Goal: Task Accomplishment & Management: Complete application form

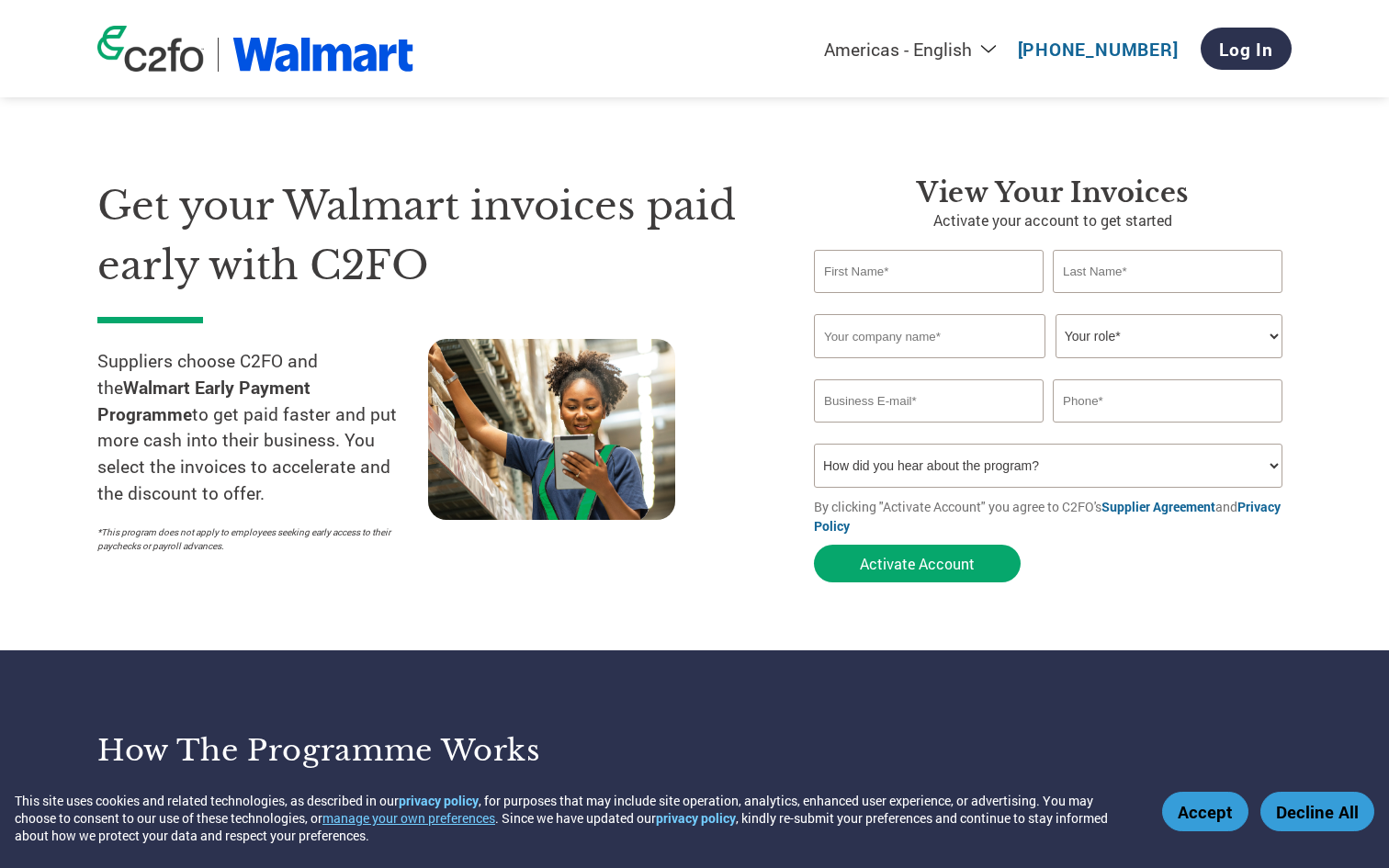
select select "en-[GEOGRAPHIC_DATA]"
click at [1239, 53] on link "Log In" at bounding box center [1246, 49] width 91 height 42
select select "en-[GEOGRAPHIC_DATA]"
click at [880, 262] on input "text" at bounding box center [929, 271] width 230 height 43
type input "g"
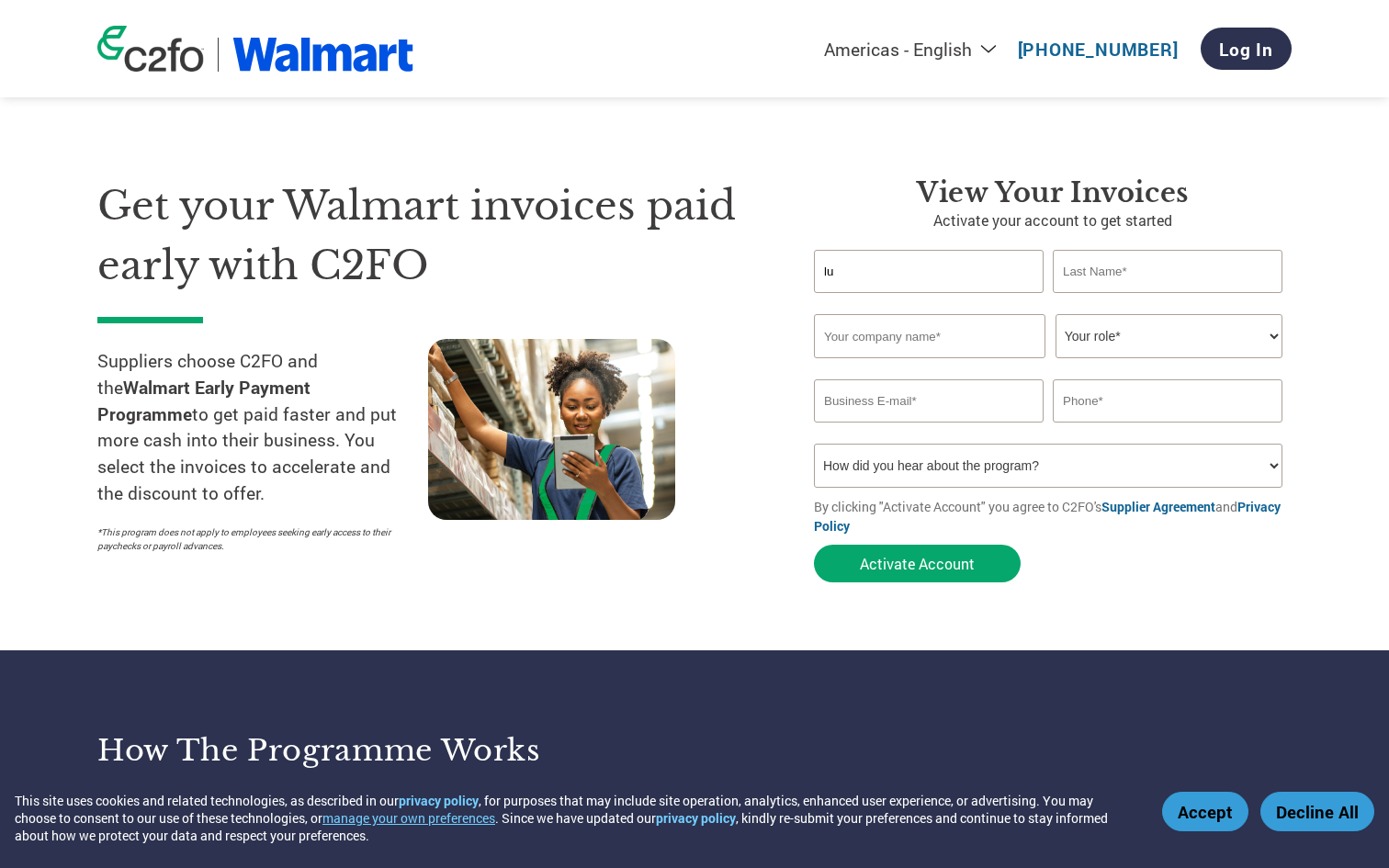
type input "[PERSON_NAME]"
type input "Hotchin"
type input "Kenzzi"
type input "[EMAIL_ADDRESS][DOMAIN_NAME]"
type input "021622935"
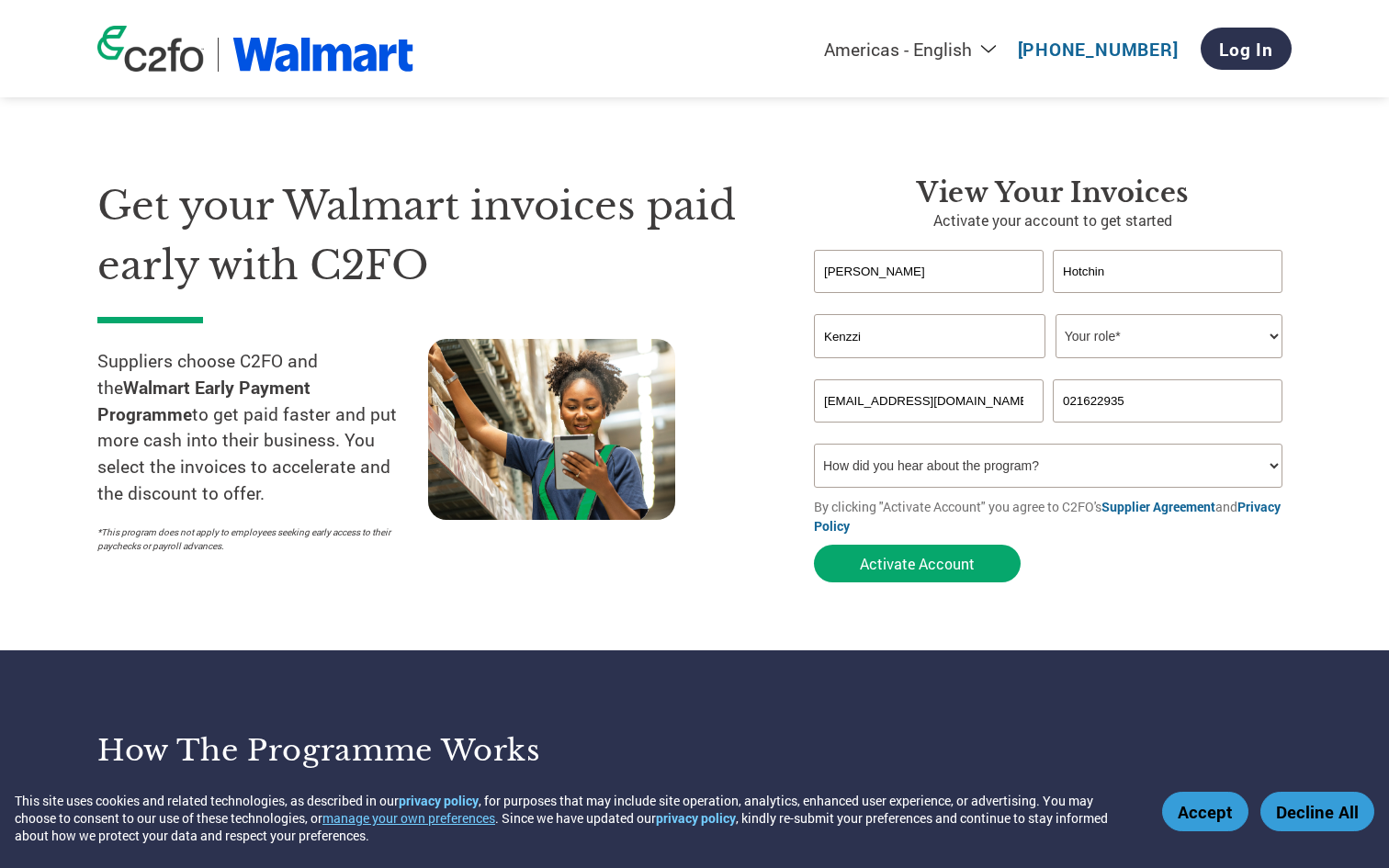
click at [1103, 343] on select "Your role* CFO Controller Credit Manager Finance Director Treasurer CEO Preside…" at bounding box center [1170, 336] width 227 height 44
select select "CEO"
click at [1056, 315] on select "Your role* CFO Controller Credit Manager Finance Director Treasurer CEO Preside…" at bounding box center [1170, 336] width 227 height 44
click at [985, 461] on select "How did you hear about the program? Received a letter Email Social Media Online…" at bounding box center [1048, 465] width 468 height 44
select select "Other"
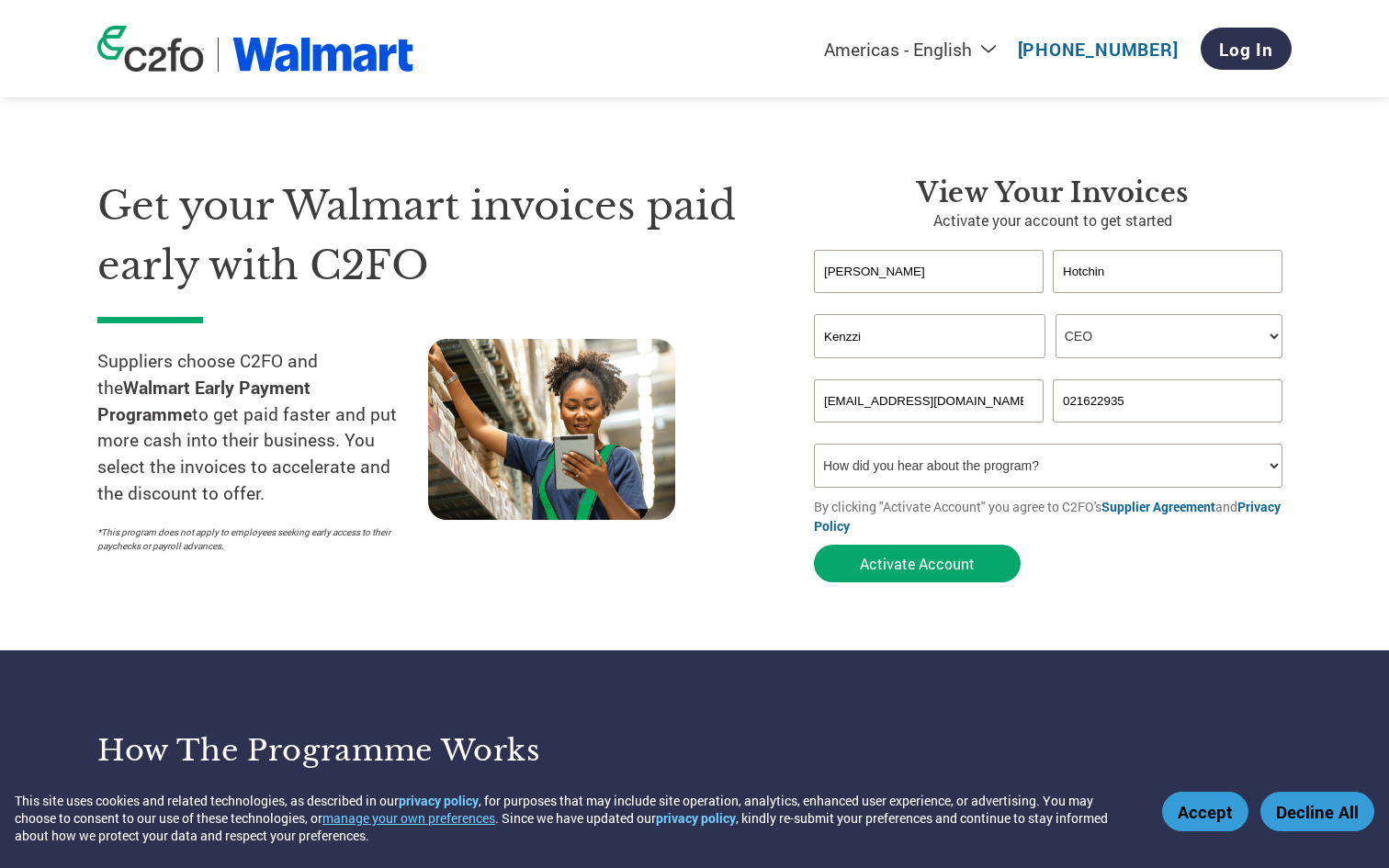
click at [814, 446] on select "How did you hear about the program? Received a letter Email Social Media Online…" at bounding box center [1048, 465] width 468 height 44
click at [1103, 401] on input "021622935" at bounding box center [1168, 401] width 230 height 43
click at [905, 562] on button "Activate Account" at bounding box center [917, 564] width 206 height 38
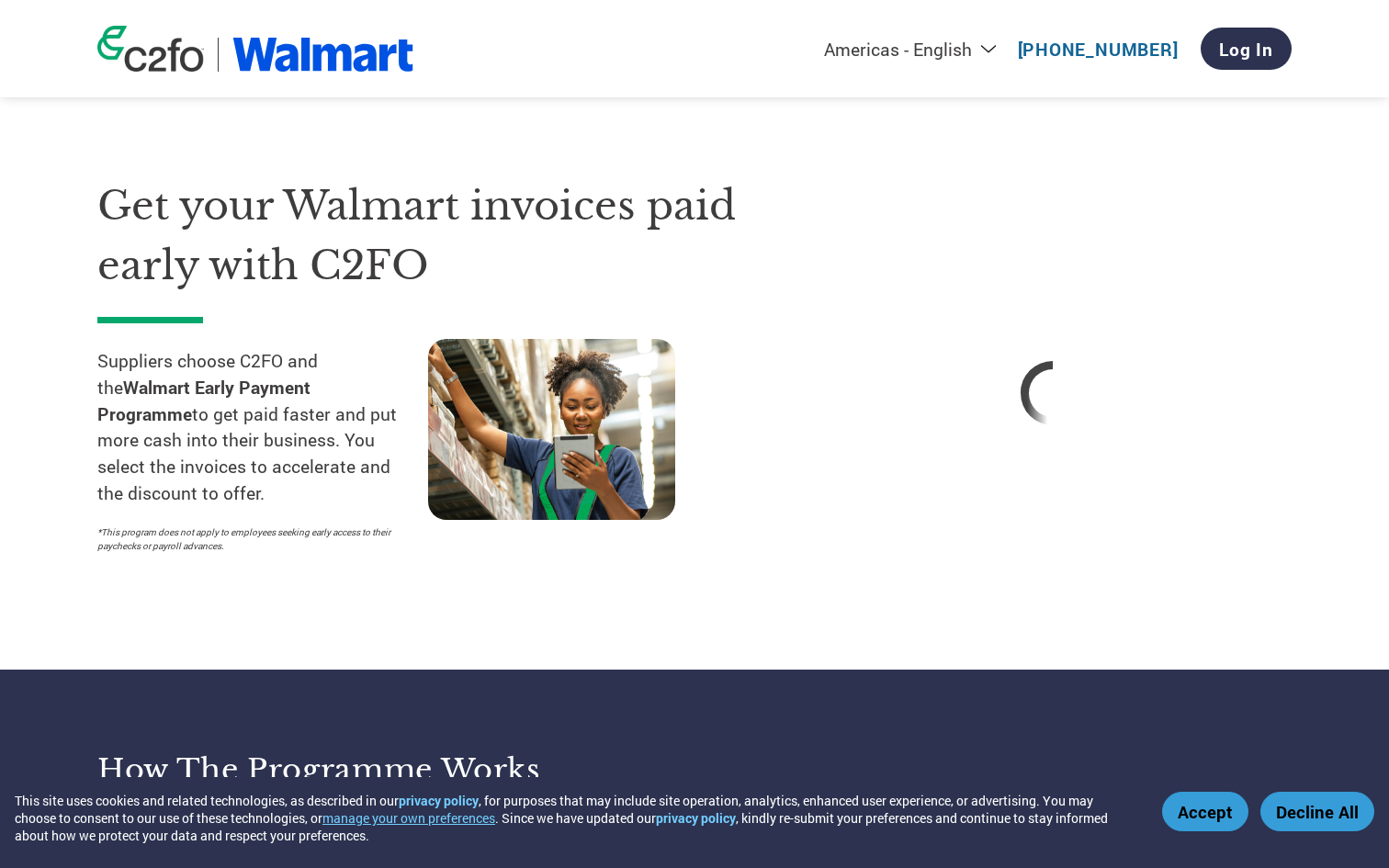
select select "en-[GEOGRAPHIC_DATA]"
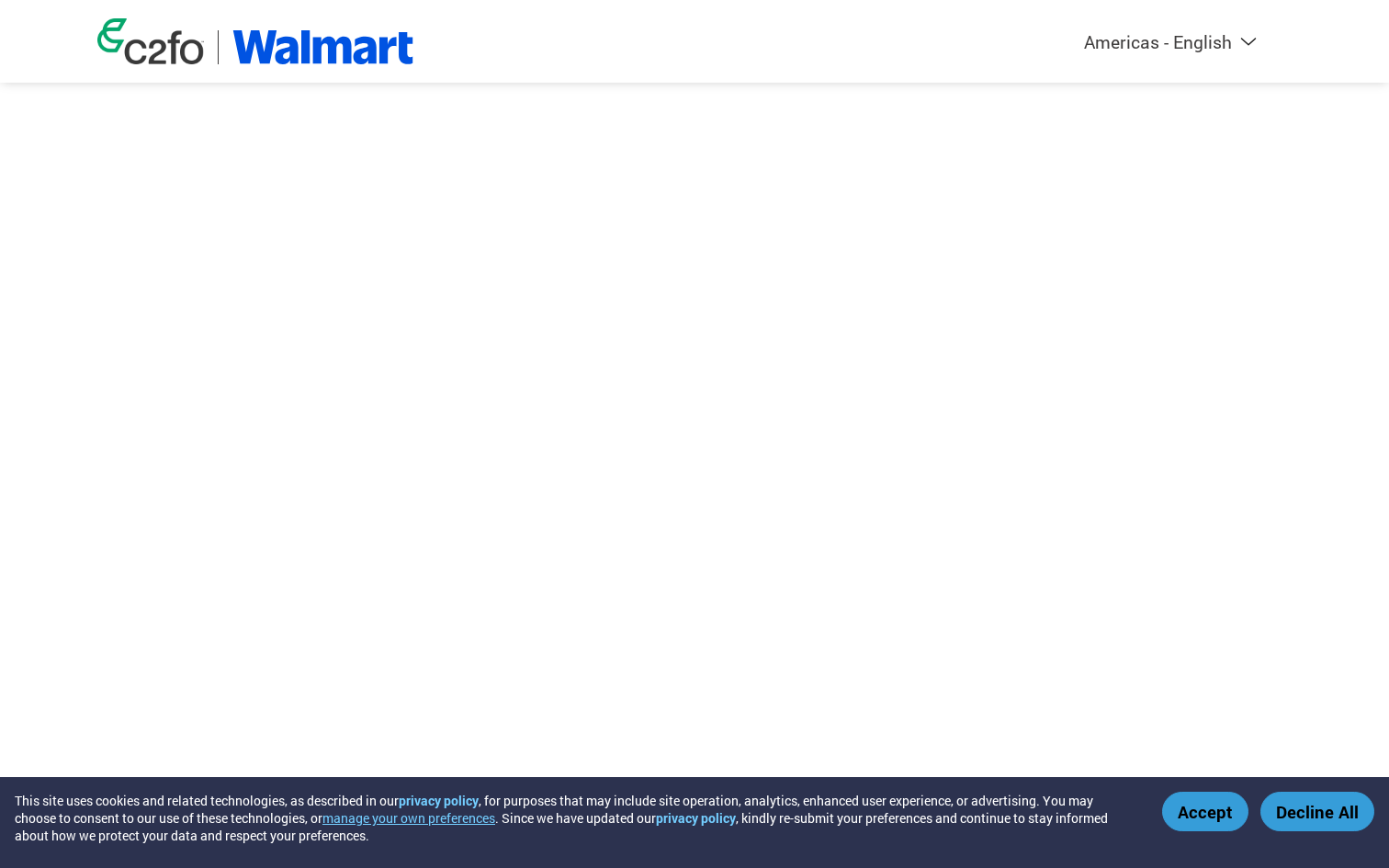
select select "en-[GEOGRAPHIC_DATA]"
click at [1177, 831] on div "Accept Decline All" at bounding box center [1268, 812] width 212 height 40
click at [1177, 823] on button "Accept" at bounding box center [1206, 812] width 87 height 40
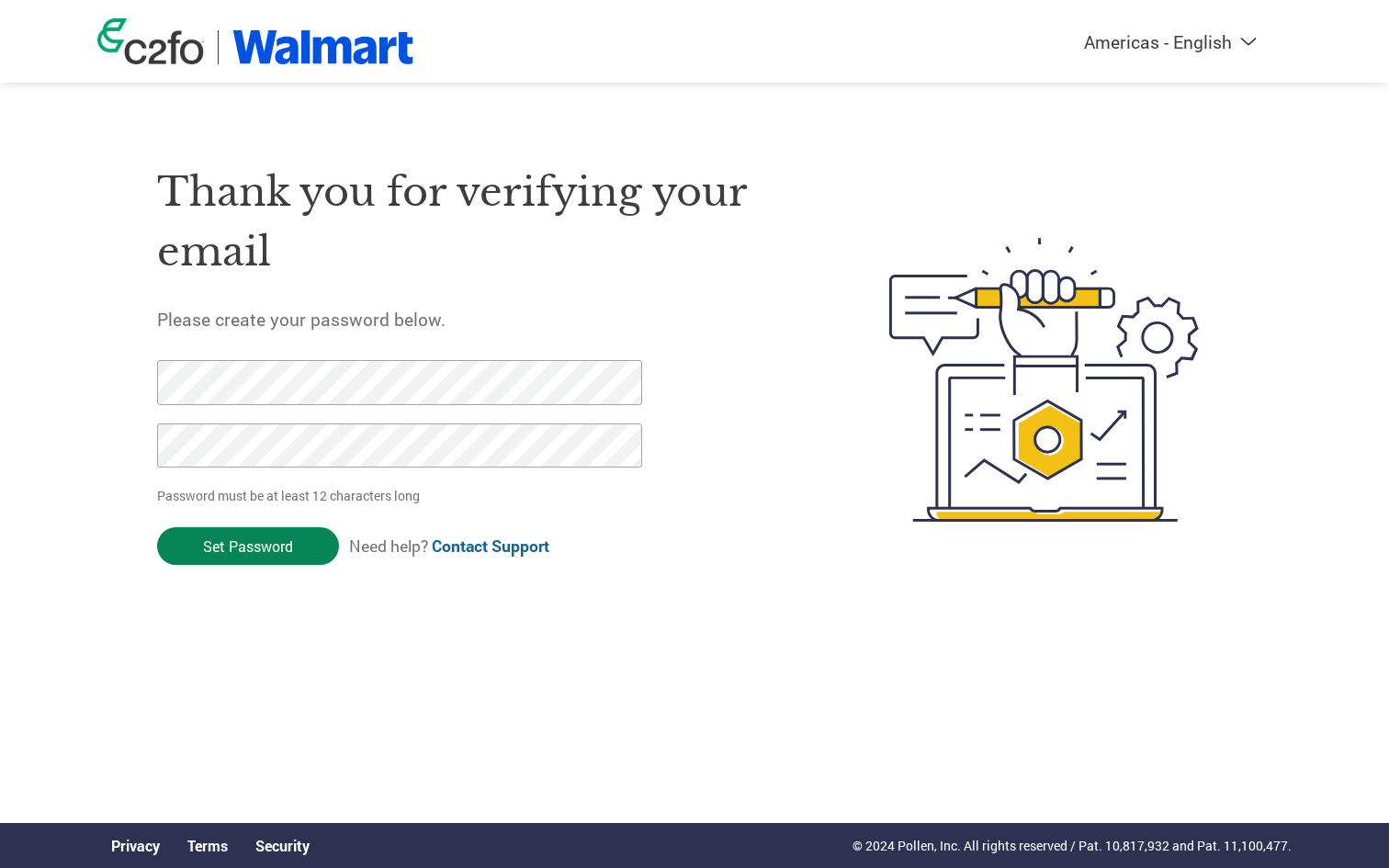
click at [246, 537] on input "Set Password" at bounding box center [248, 546] width 182 height 38
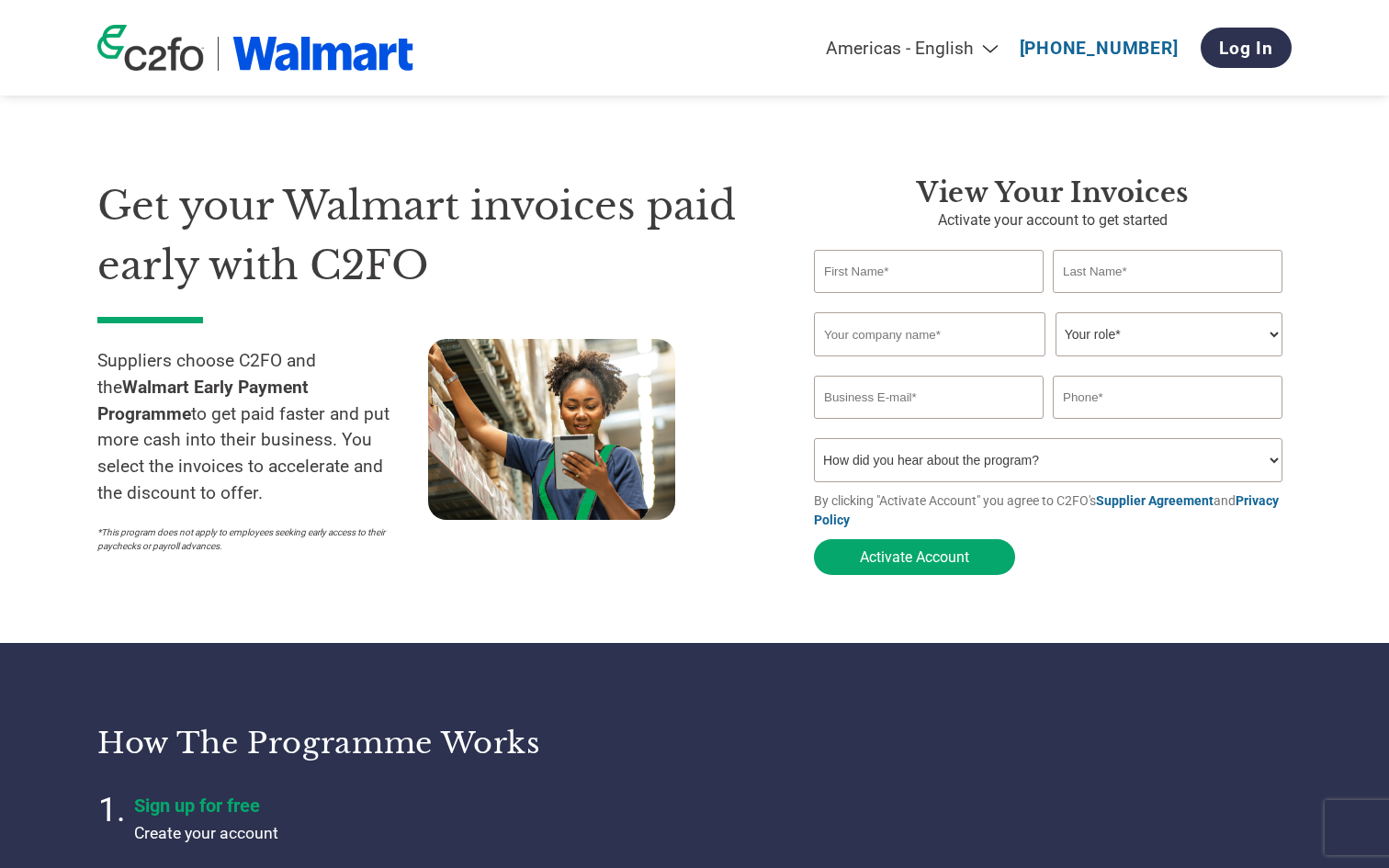
select select "en-[GEOGRAPHIC_DATA]"
